Goal: Navigation & Orientation: Understand site structure

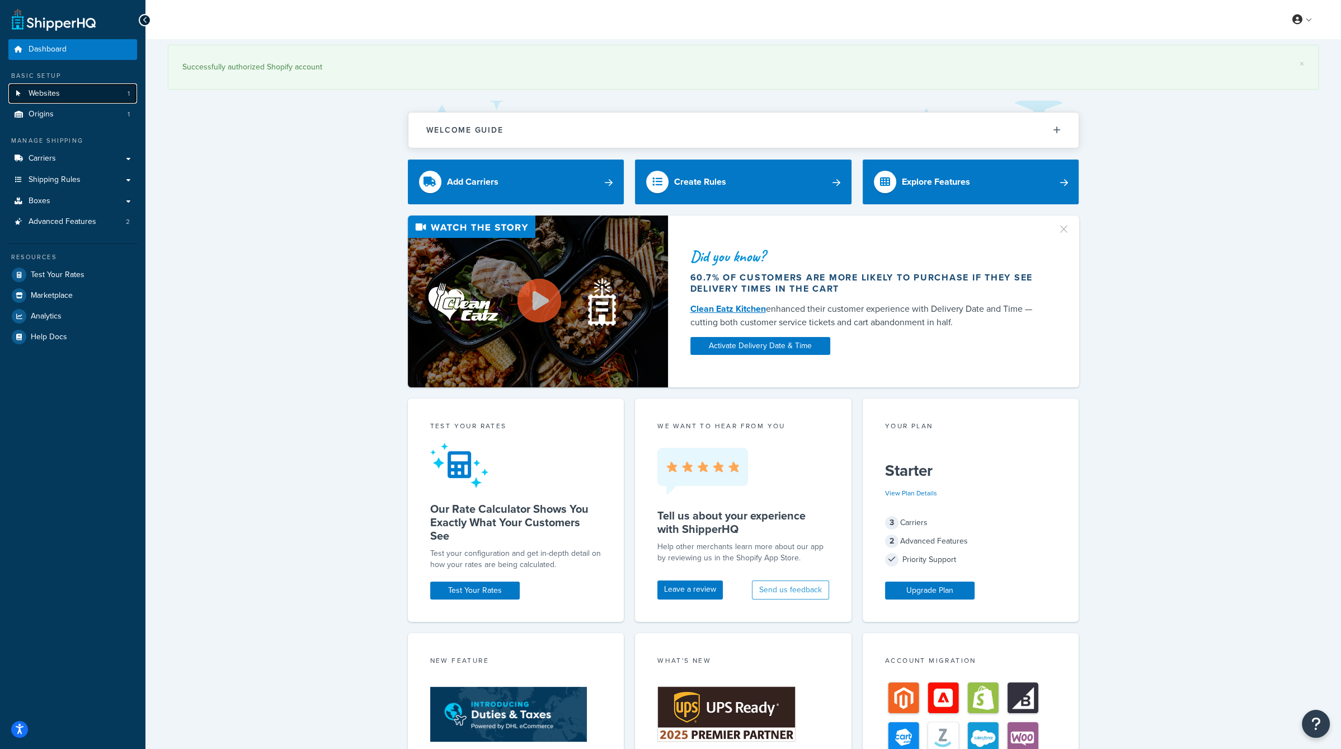
click at [74, 90] on link "Websites 1" at bounding box center [72, 93] width 129 height 21
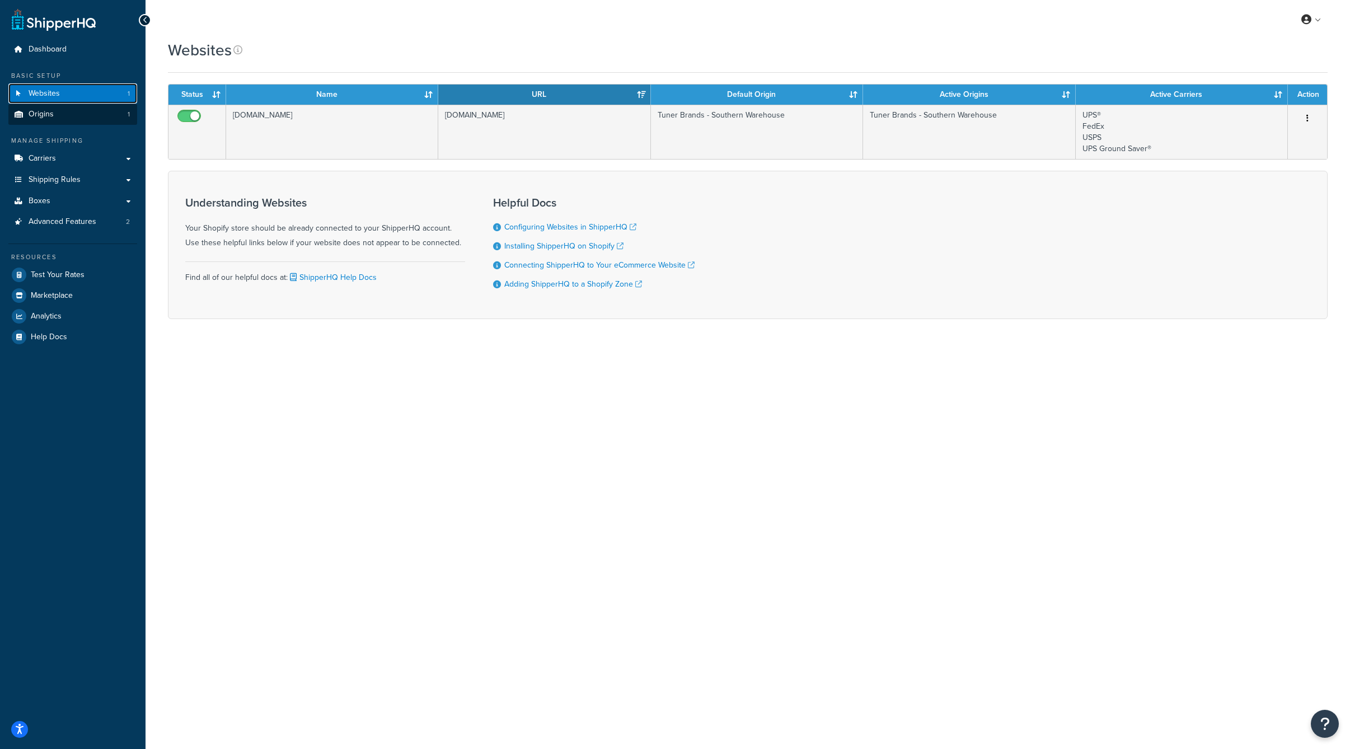
click at [85, 104] on link "Websites 1" at bounding box center [72, 93] width 129 height 21
click at [85, 117] on link "Origins 1" at bounding box center [72, 114] width 129 height 21
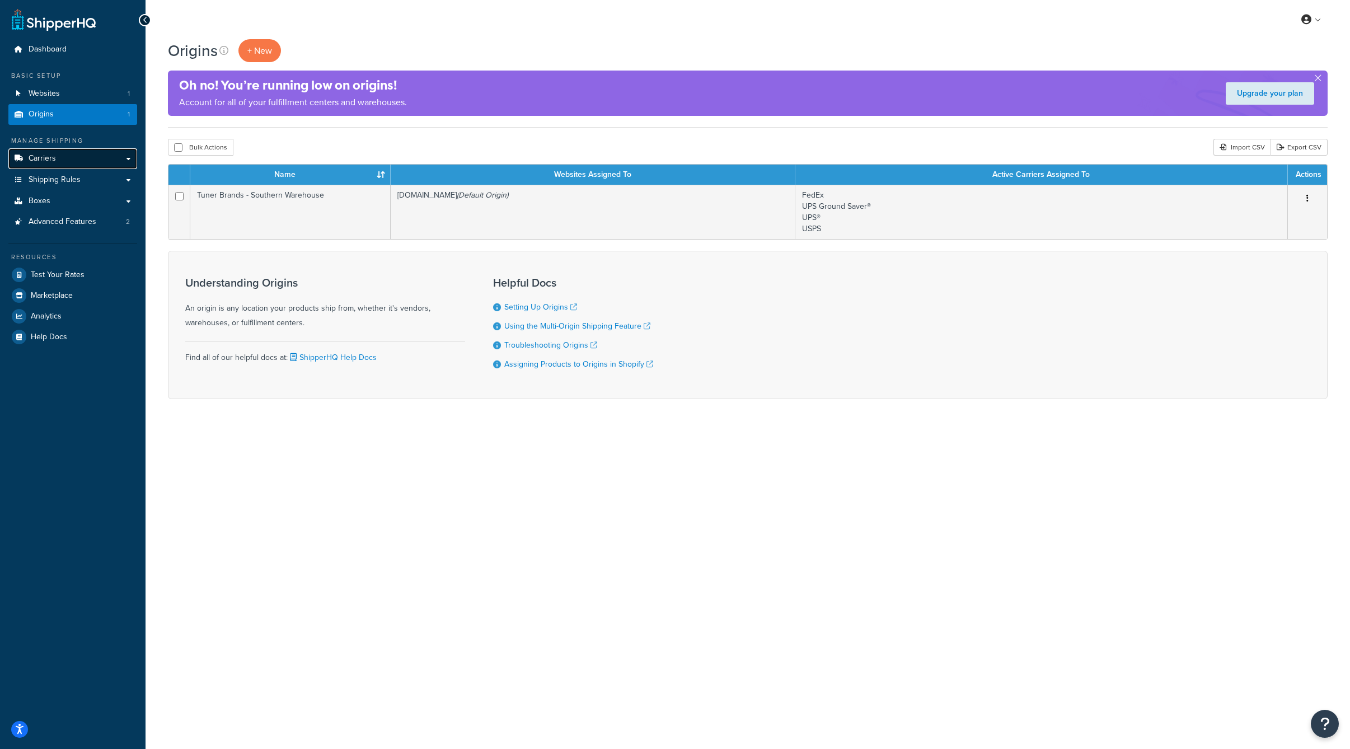
drag, startPoint x: 0, startPoint y: 0, endPoint x: 98, endPoint y: 157, distance: 185.5
click at [98, 157] on link "Carriers" at bounding box center [72, 158] width 129 height 21
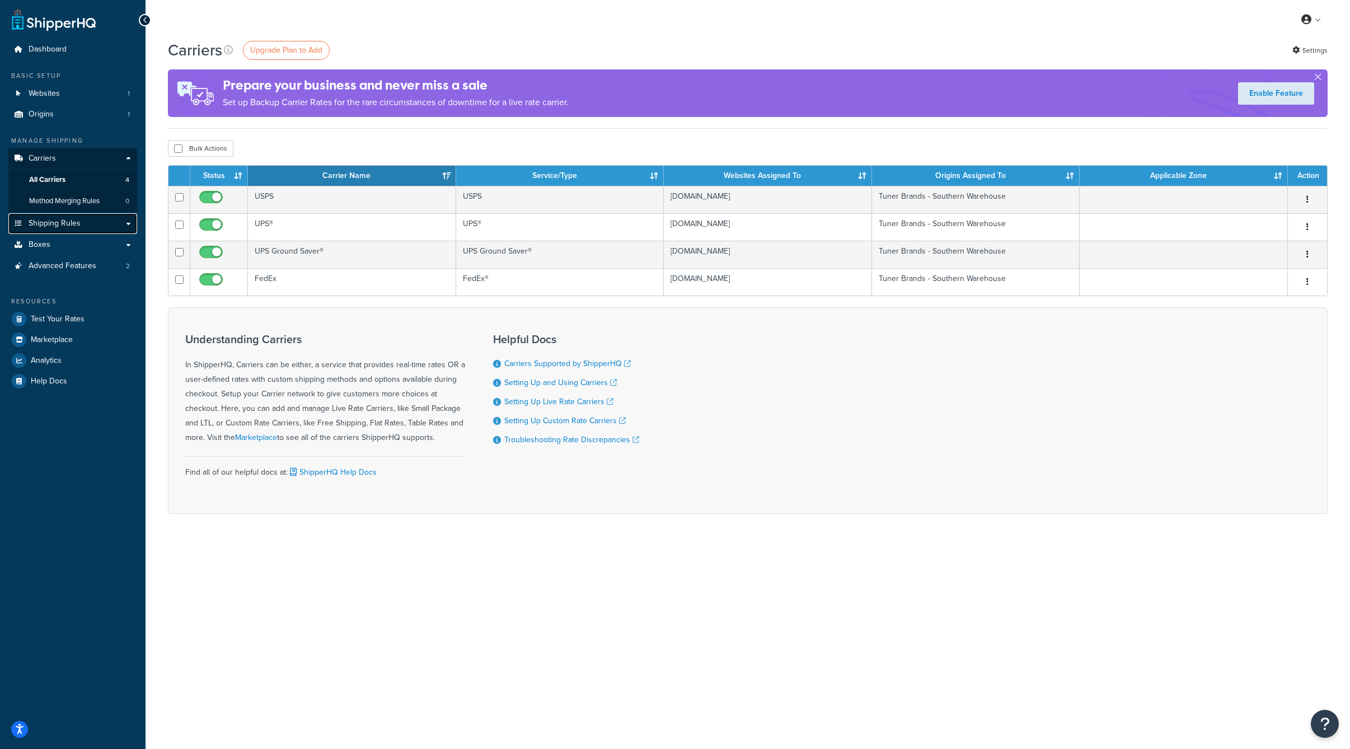
click at [105, 220] on link "Shipping Rules" at bounding box center [72, 223] width 129 height 21
